Goal: Task Accomplishment & Management: Use online tool/utility

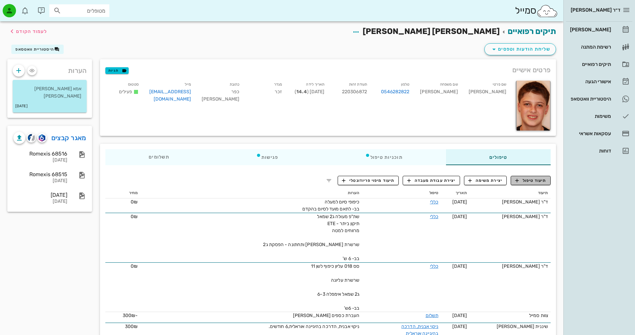
click at [521, 179] on span "תיעוד טיפול" at bounding box center [530, 181] width 31 height 6
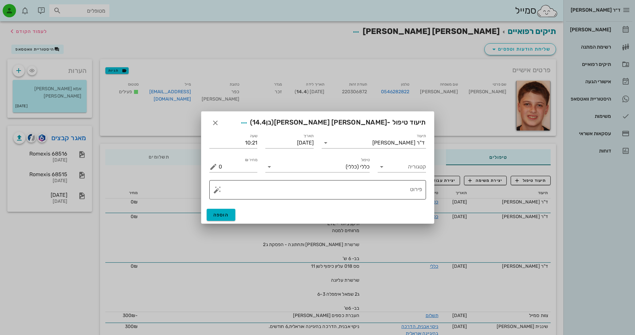
click at [214, 192] on button "button" at bounding box center [217, 190] width 8 height 8
click at [232, 175] on div "[DEMOGRAPHIC_DATA]" at bounding box center [240, 176] width 54 height 13
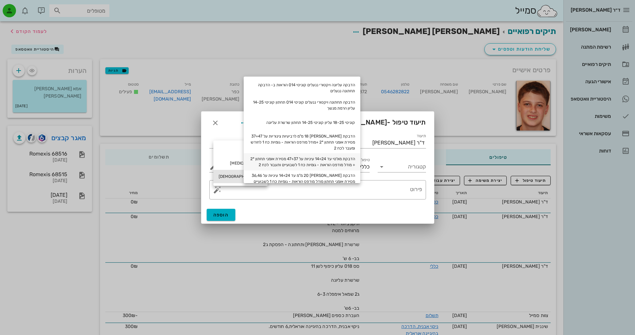
scroll to position [33, 0]
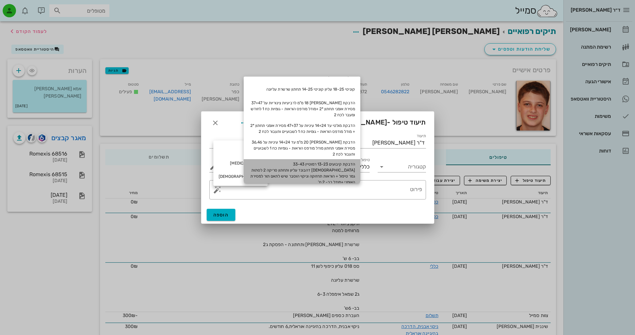
click at [321, 167] on div "הדבקת קיבועים 13-23 רמוטיין 33-43 [DEMOGRAPHIC_DATA] דהבונד עליון ותחתון סריקה …" at bounding box center [301, 173] width 117 height 28
type textarea "הדבקת קיבועים 13-23 רמוטיין 33-43 [DEMOGRAPHIC_DATA] דהבונד עליון ותחתון סריקה …"
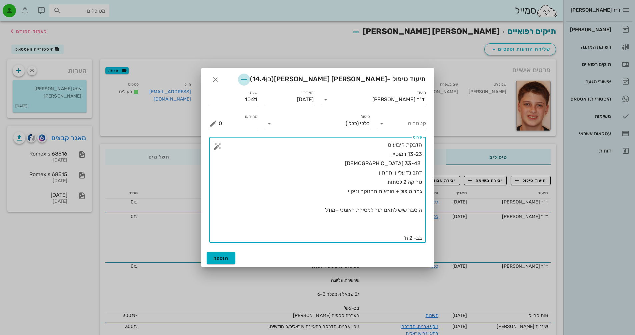
click at [248, 81] on icon "button" at bounding box center [244, 80] width 8 height 8
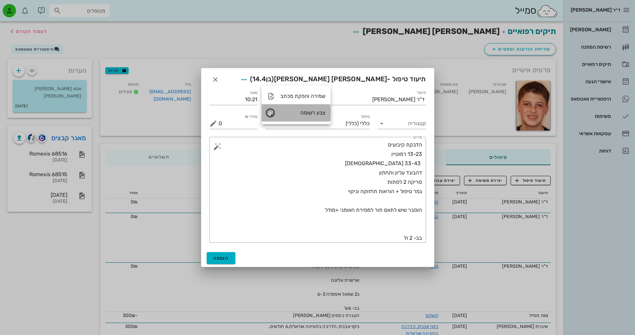
click at [305, 115] on div "צבע רשומה" at bounding box center [302, 113] width 45 height 6
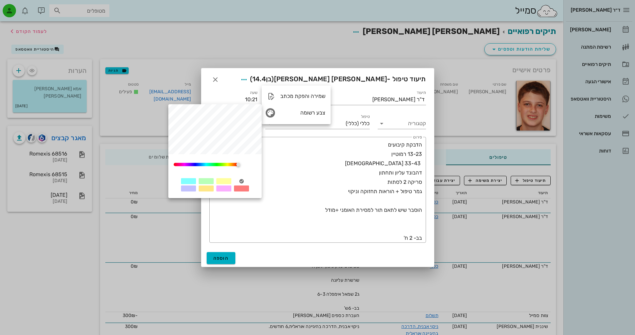
click at [209, 179] on div at bounding box center [206, 181] width 15 height 6
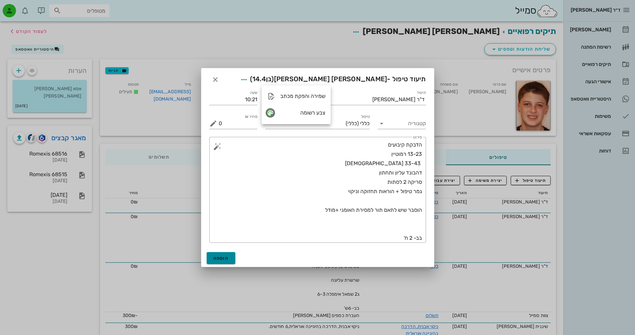
click at [222, 258] on span "הוספה" at bounding box center [221, 258] width 16 height 6
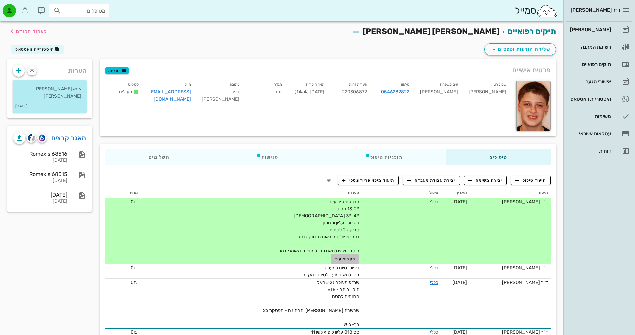
click at [340, 260] on span "לקרוא עוד" at bounding box center [344, 259] width 21 height 5
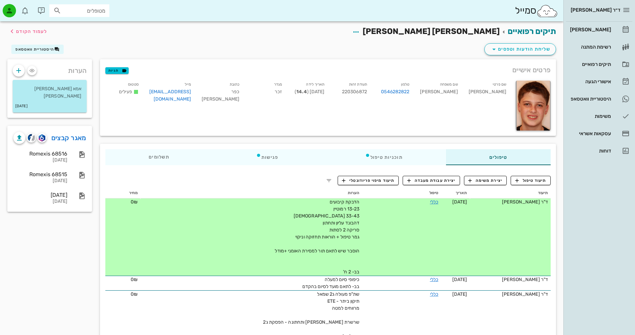
click at [341, 269] on span "הדבקת קיבועים 13-23 רמוטיין 33-43 [DEMOGRAPHIC_DATA] דהבונד עליון ותחתון סריקה …" at bounding box center [316, 237] width 85 height 76
click at [430, 203] on link "כללי" at bounding box center [434, 202] width 8 height 6
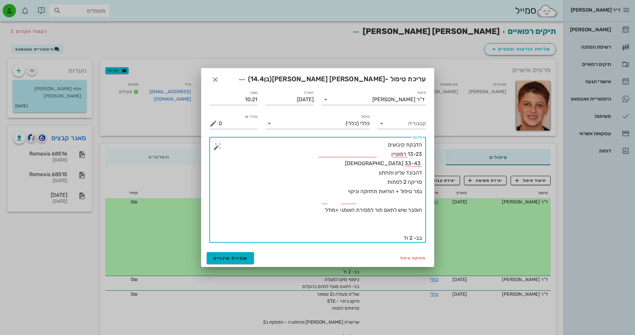
click at [410, 239] on textarea "הדבקת קיבועים 13-23 רמוטיין 33-43 [DEMOGRAPHIC_DATA] דהבונד עליון ותחתון סריקה …" at bounding box center [319, 191] width 203 height 103
type textarea "הדבקת קיבועים 13-23 רמוטיין 33-43 [DEMOGRAPHIC_DATA] דהבונד עליון ותחתון סריקה …"
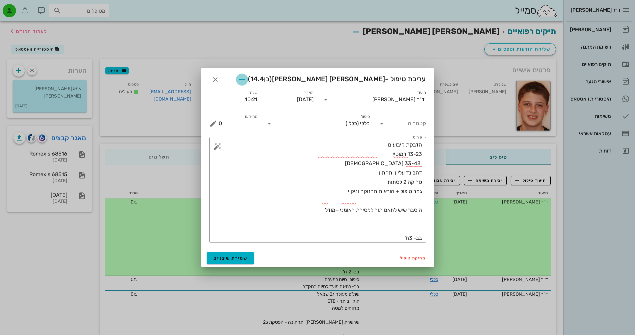
click at [246, 80] on icon "button" at bounding box center [242, 80] width 8 height 8
click at [244, 260] on span "שמירת שינויים" at bounding box center [230, 258] width 34 height 6
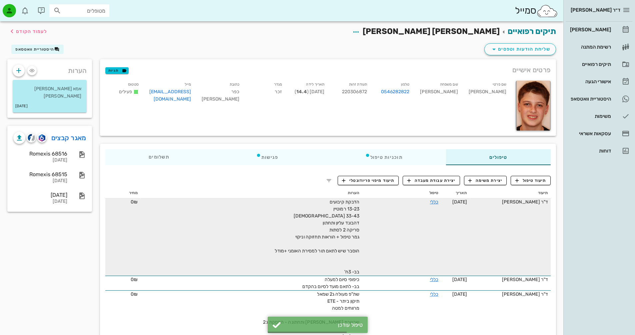
click at [329, 245] on div "הדבקת קיבועים 13-23 רמוטיין 33-43 [DEMOGRAPHIC_DATA] דהבונד עליון ותחתון סריקה …" at bounding box center [284, 237] width 150 height 77
click at [435, 202] on td "כללי" at bounding box center [401, 237] width 79 height 77
click at [432, 203] on link "כללי" at bounding box center [434, 202] width 8 height 6
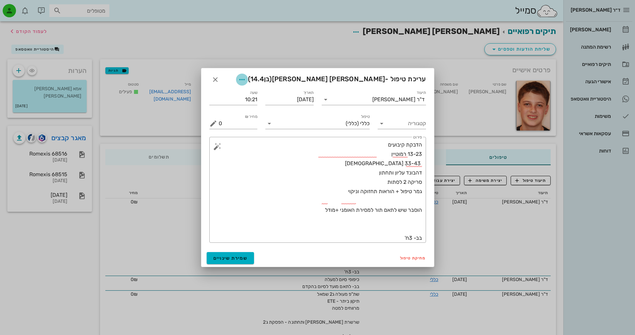
click at [246, 80] on icon "button" at bounding box center [242, 80] width 8 height 8
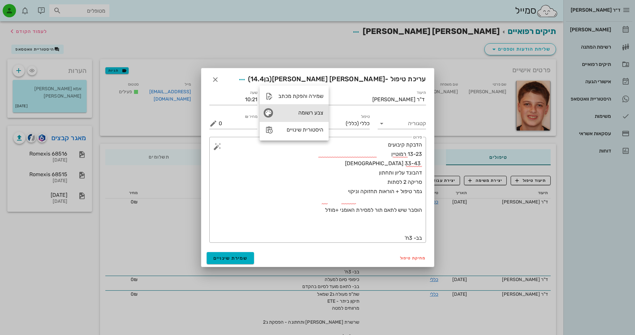
click at [305, 114] on div "צבע רשומה" at bounding box center [300, 113] width 45 height 6
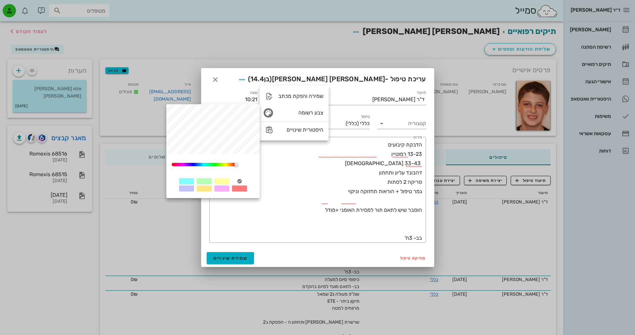
click at [204, 182] on div at bounding box center [204, 181] width 15 height 6
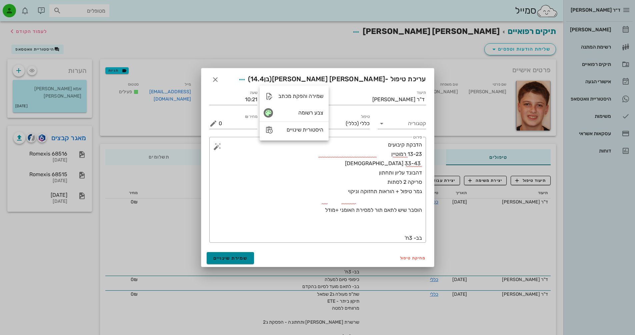
click at [234, 260] on span "שמירת שינויים" at bounding box center [230, 258] width 34 height 6
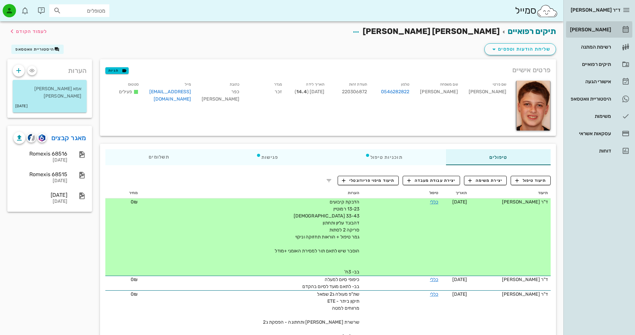
click at [606, 27] on div "[PERSON_NAME]" at bounding box center [589, 29] width 42 height 5
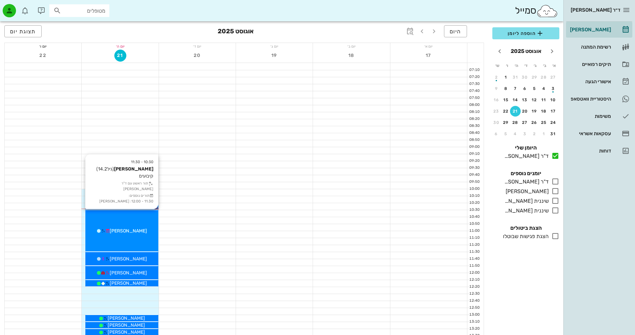
scroll to position [33, 0]
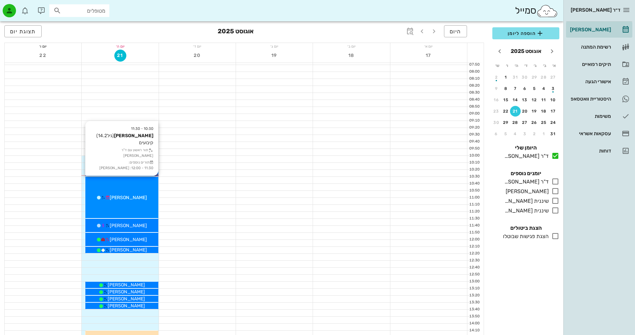
click at [146, 194] on div "[PERSON_NAME]" at bounding box center [121, 197] width 73 height 7
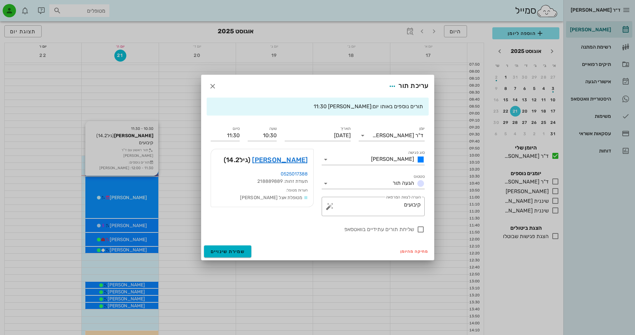
click at [146, 194] on div at bounding box center [317, 167] width 635 height 335
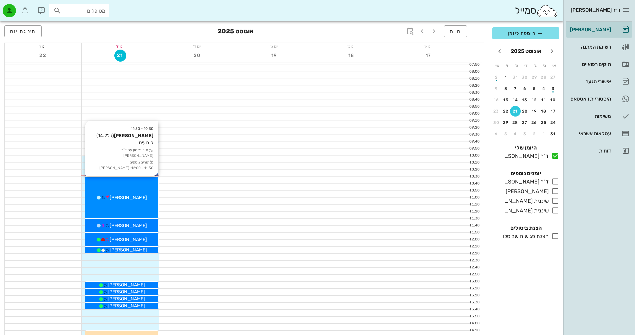
click at [146, 194] on div "[PERSON_NAME]" at bounding box center [121, 197] width 73 height 7
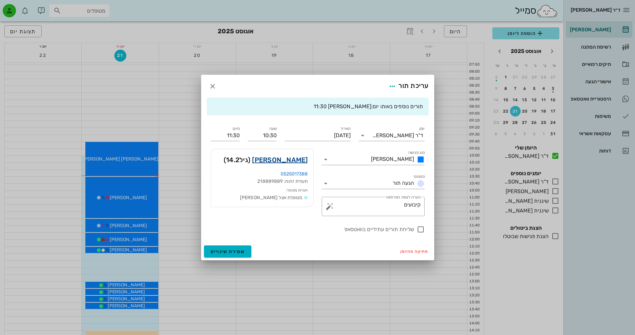
click at [301, 161] on link "[PERSON_NAME]" at bounding box center [280, 160] width 56 height 11
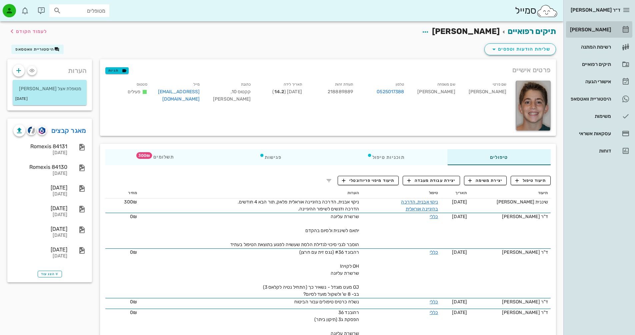
click at [595, 27] on div "[PERSON_NAME]" at bounding box center [589, 29] width 42 height 5
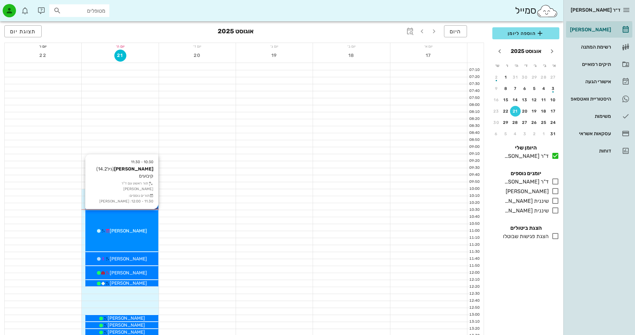
click at [129, 226] on div "10:30 - 11:30 [PERSON_NAME] (גיל 14.2 ) קיבועים תור ראשון עם ד"ר [PERSON_NAME] …" at bounding box center [121, 230] width 73 height 41
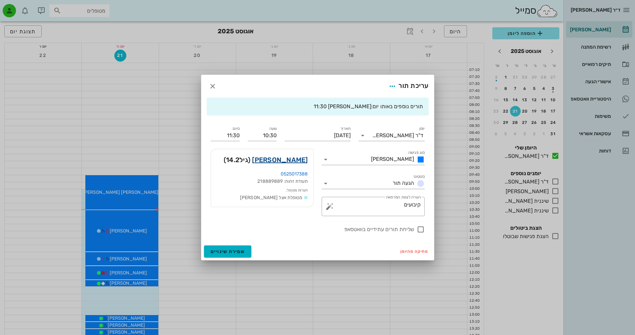
click at [303, 160] on link "[PERSON_NAME]" at bounding box center [280, 160] width 56 height 11
